Goal: Transaction & Acquisition: Book appointment/travel/reservation

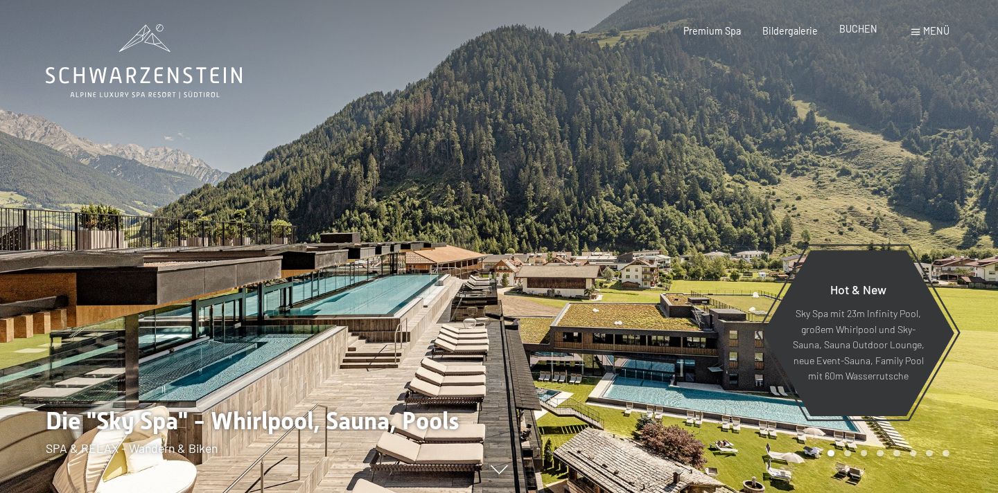
click at [867, 35] on span "BUCHEN" at bounding box center [858, 29] width 38 height 12
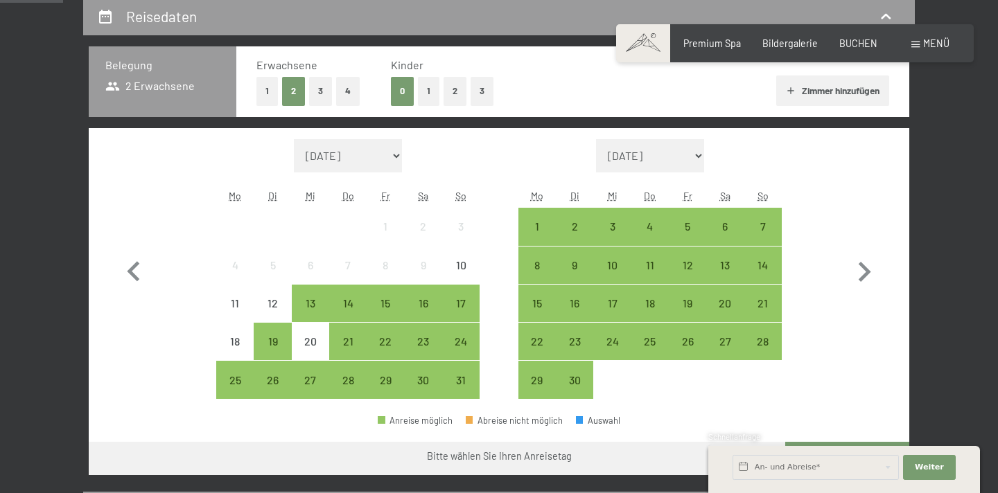
scroll to position [297, 0]
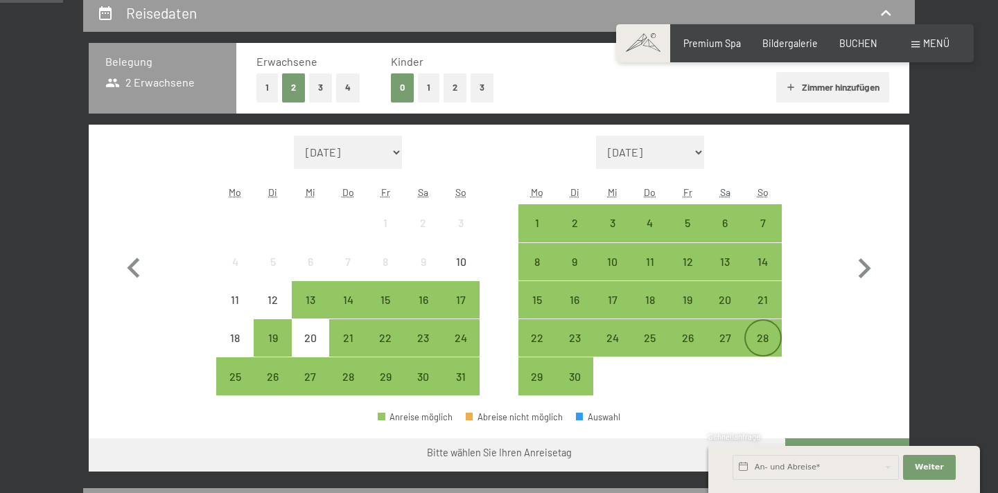
click at [758, 337] on div "28" at bounding box center [763, 350] width 35 height 35
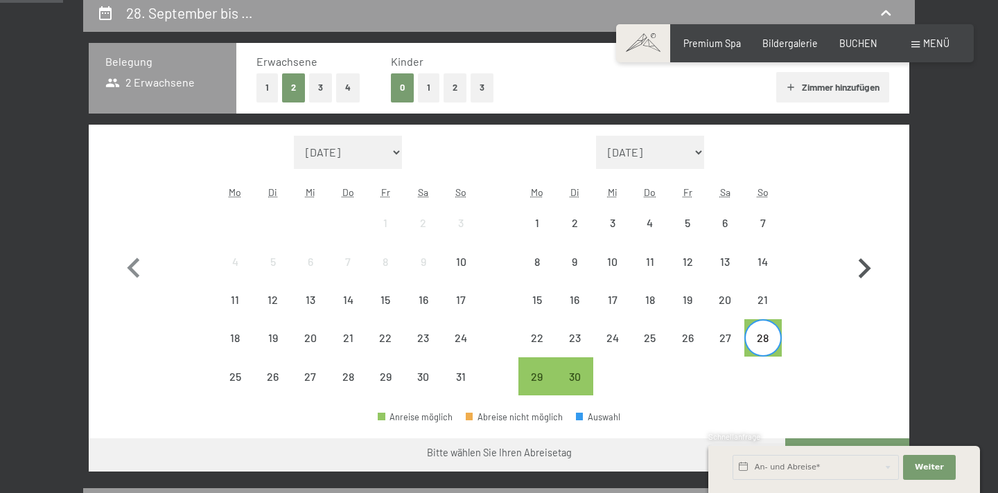
click at [857, 272] on icon "button" at bounding box center [864, 269] width 40 height 40
select select "[DATE]"
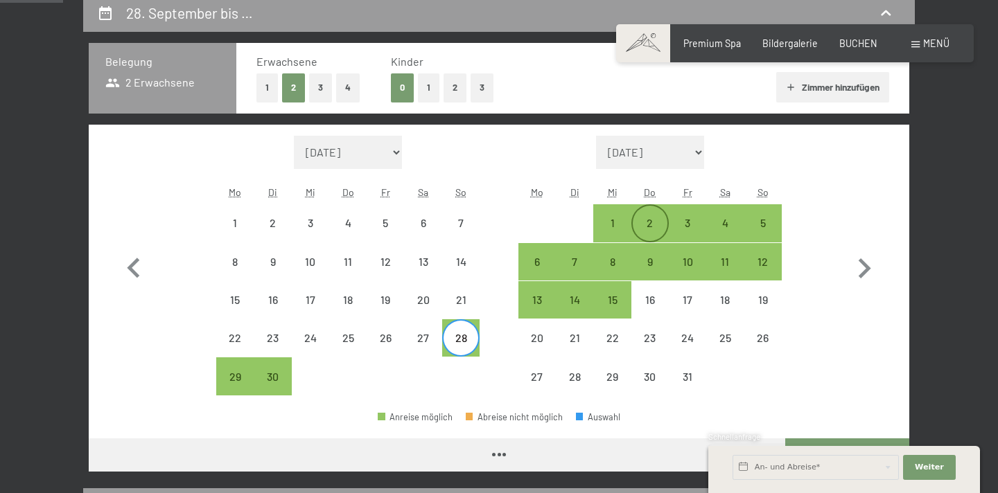
select select "[DATE]"
click at [650, 222] on div "2" at bounding box center [650, 235] width 35 height 35
select select "[DATE]"
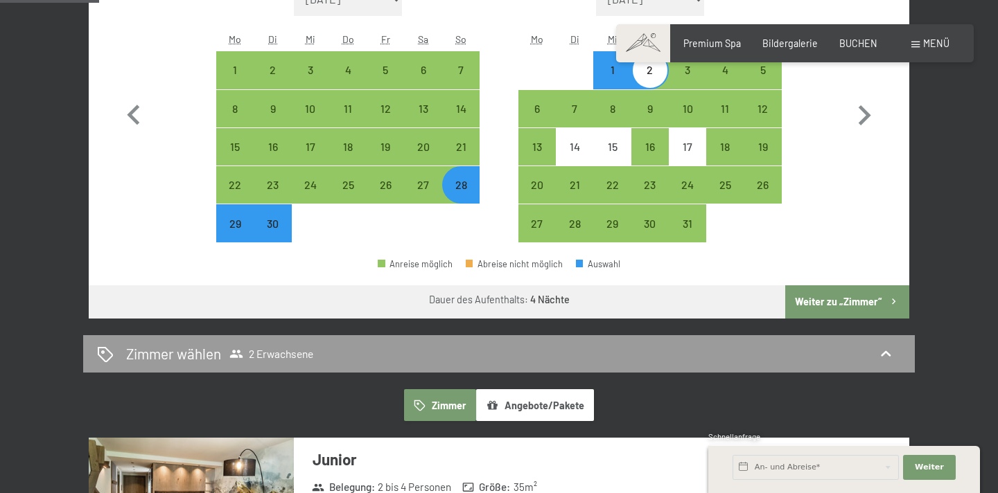
scroll to position [451, 0]
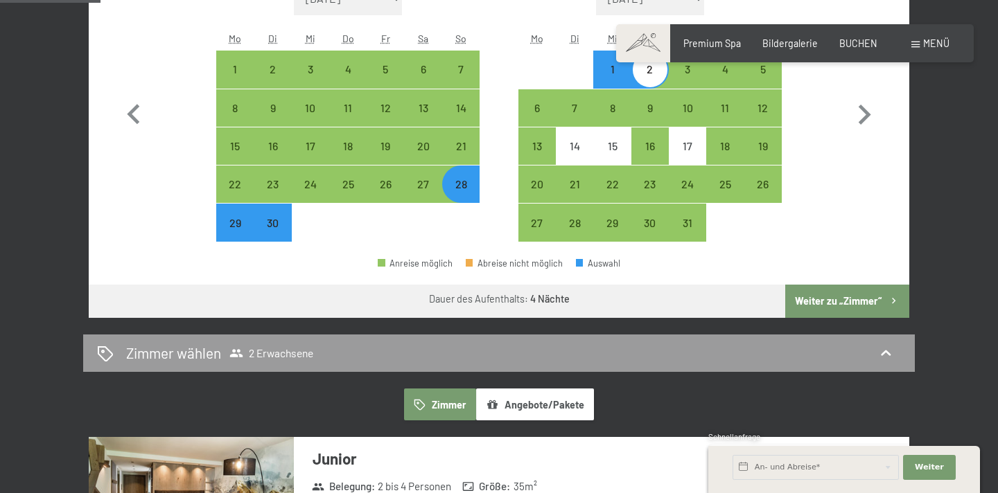
click at [846, 306] on button "Weiter zu „Zimmer“" at bounding box center [847, 301] width 124 height 33
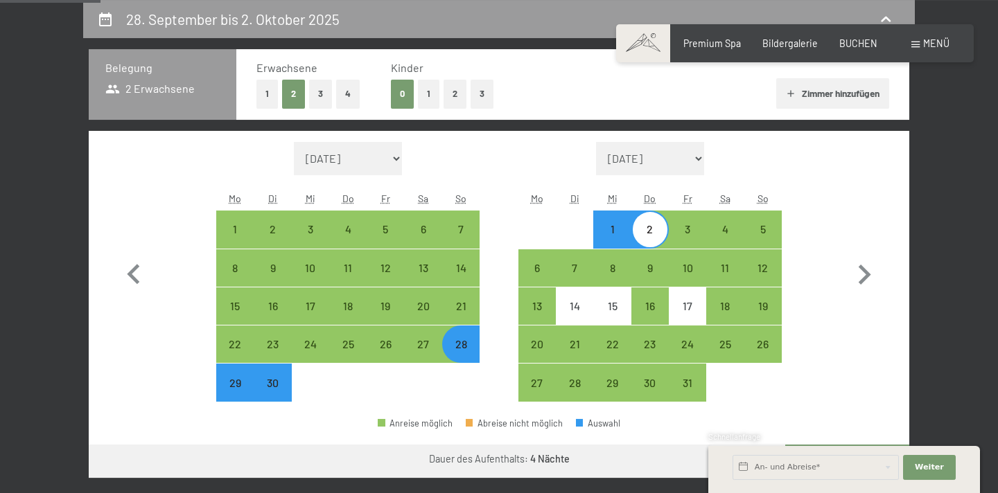
select select "[DATE]"
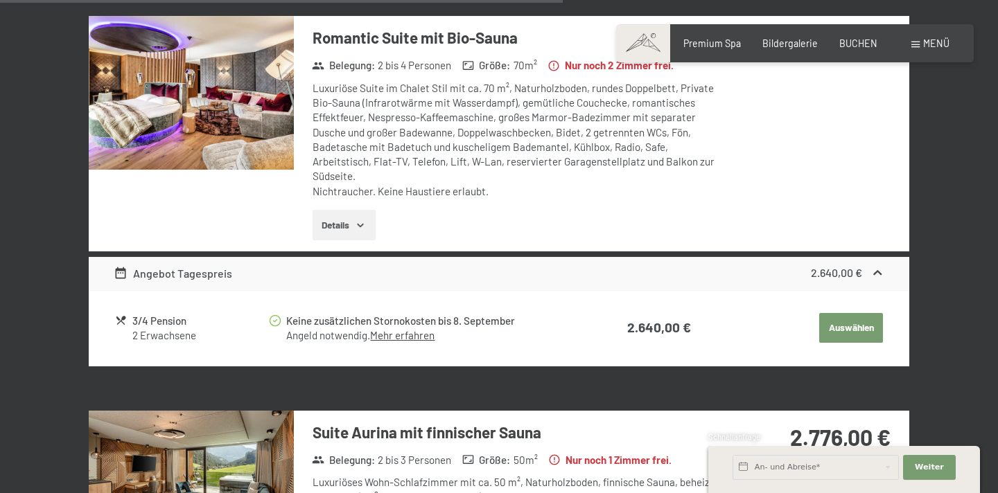
scroll to position [2405, 0]
